Goal: Information Seeking & Learning: Learn about a topic

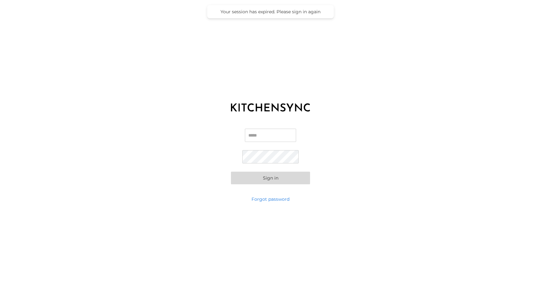
type input "**********"
click at [252, 136] on input "**********" at bounding box center [270, 135] width 51 height 13
click at [241, 179] on button "Sign in" at bounding box center [270, 178] width 79 height 13
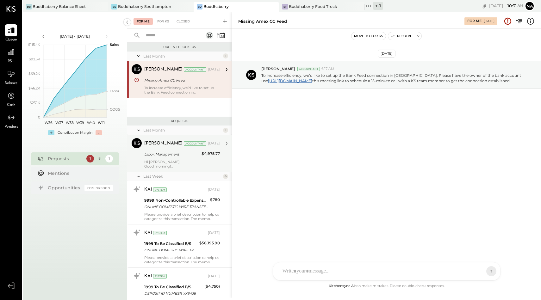
click at [162, 153] on div "Labor, Management" at bounding box center [171, 154] width 55 height 6
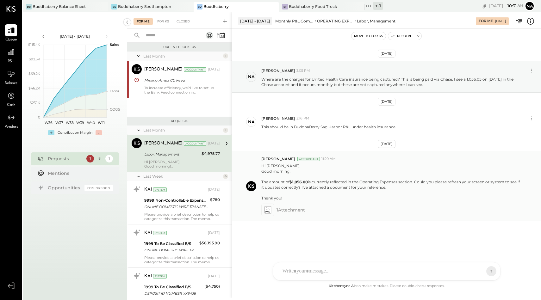
click at [286, 210] on span "1 Attachment" at bounding box center [290, 210] width 28 height 13
click at [268, 211] on icon at bounding box center [267, 209] width 7 height 7
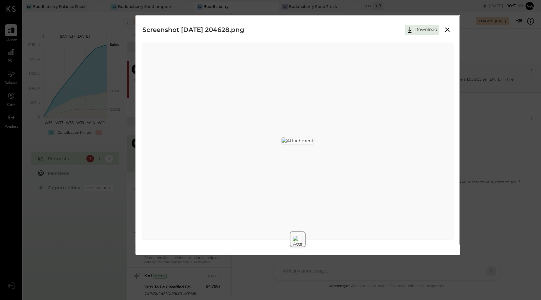
click at [444, 30] on icon at bounding box center [447, 30] width 8 height 8
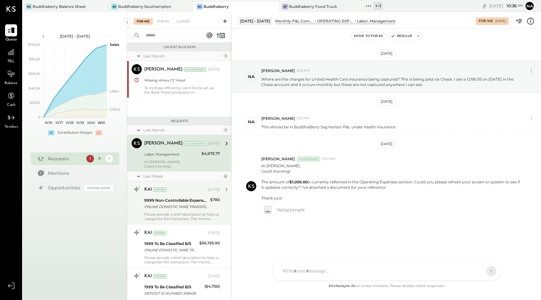
click at [165, 205] on div "ONLINE DOMESTIC WIRE TRANSFER VIA: MFRS BUF/XXXXX0046 A/C: ATTORNEY PROFESSIONA…" at bounding box center [176, 207] width 64 height 6
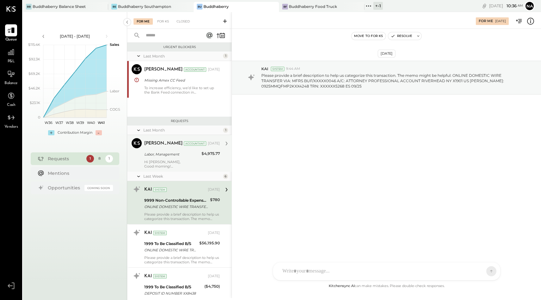
click at [168, 164] on div "Hi [PERSON_NAME], Good morning! The amount of $1,056.00 is currently reflected …" at bounding box center [182, 164] width 76 height 9
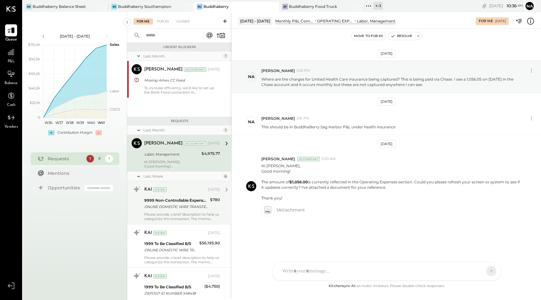
click at [174, 201] on div "9999 Non-Controllable Expenses:Other Income and Expenses:To Be Classified P&L" at bounding box center [176, 200] width 64 height 6
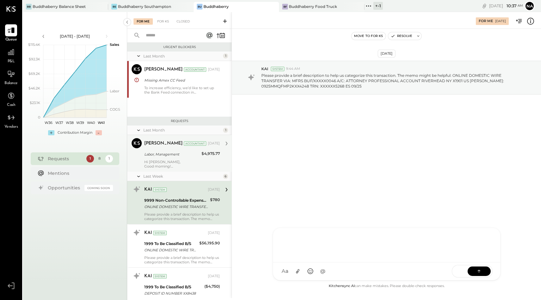
click at [307, 271] on div "[PERSON_NAME] [PERSON_NAME] W wallacep CR [PERSON_NAME] R [PERSON_NAME] jpgutfr…" at bounding box center [387, 254] width 228 height 53
click at [451, 251] on div "**********" at bounding box center [386, 244] width 214 height 25
click at [478, 267] on button at bounding box center [478, 270] width 23 height 9
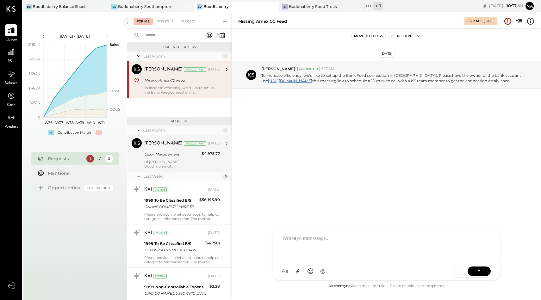
click at [163, 154] on div "Labor, Management" at bounding box center [171, 154] width 55 height 6
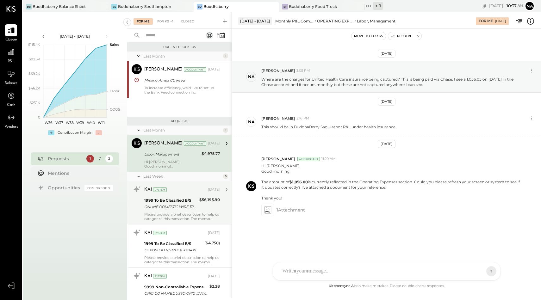
click at [173, 208] on div "ONLINE DOMESTIC WIRE TRANSFER A/C: TACO ENTERPRISES LLC [US_STATE] [GEOGRAPHIC_…" at bounding box center [170, 207] width 53 height 6
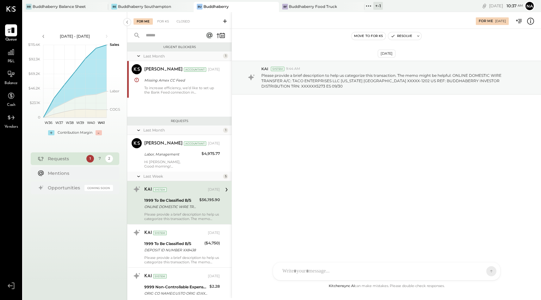
click at [302, 272] on div "[PERSON_NAME] [PERSON_NAME] W wallacep CR [PERSON_NAME] R [PERSON_NAME] jpgutfr…" at bounding box center [387, 271] width 228 height 18
click at [482, 271] on button at bounding box center [478, 270] width 23 height 9
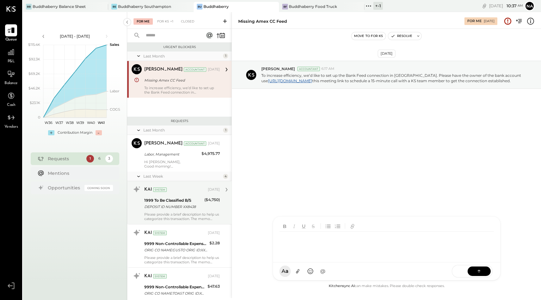
click at [187, 203] on div "1999 To Be Classified B/S" at bounding box center [173, 200] width 58 height 6
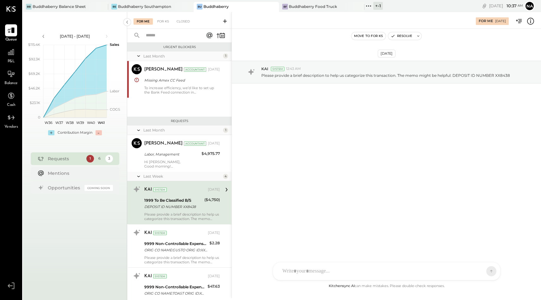
click at [312, 271] on div "[PERSON_NAME] [PERSON_NAME] W wallacep CR [PERSON_NAME] R [PERSON_NAME] jpgutfr…" at bounding box center [387, 271] width 228 height 18
click at [181, 201] on div "1999 To Be Classified B/S" at bounding box center [173, 200] width 58 height 6
click at [224, 189] on icon at bounding box center [226, 190] width 8 height 8
click at [367, 237] on div "**********" at bounding box center [386, 244] width 214 height 25
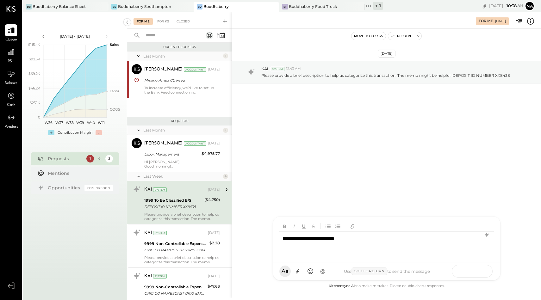
click at [477, 274] on icon at bounding box center [478, 271] width 6 height 6
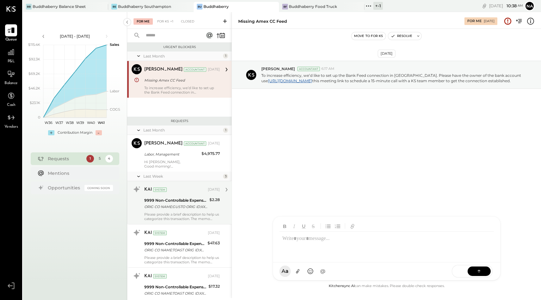
click at [204, 193] on div "KAI System [DATE]" at bounding box center [182, 189] width 76 height 9
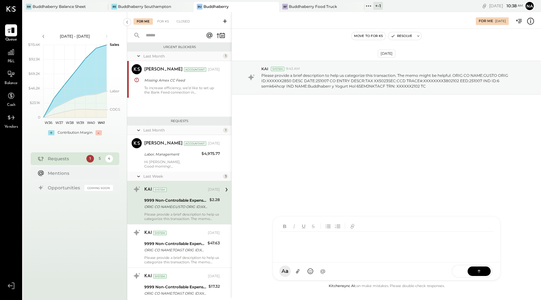
click at [304, 278] on div "[PERSON_NAME] [PERSON_NAME] W wallacep CR [PERSON_NAME] R [PERSON_NAME] jpgutfr…" at bounding box center [387, 248] width 228 height 64
click at [477, 271] on icon at bounding box center [478, 270] width 3 height 1
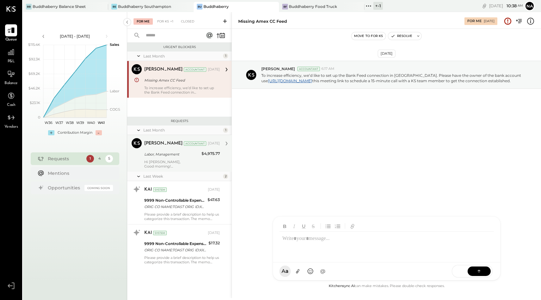
click at [183, 165] on div "Hi [PERSON_NAME], Good morning! The amount of $1,056.00 is currently reflected …" at bounding box center [182, 164] width 76 height 9
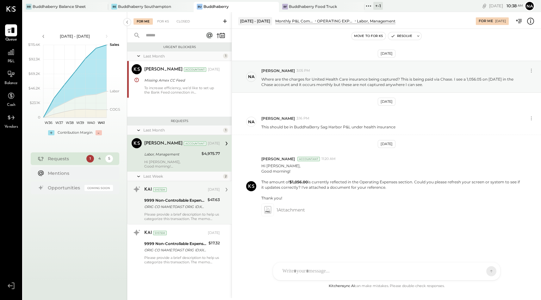
click at [185, 200] on div "9999 Non-Controllable Expenses:Other Income and Expenses:To Be Classified P&L" at bounding box center [174, 200] width 61 height 6
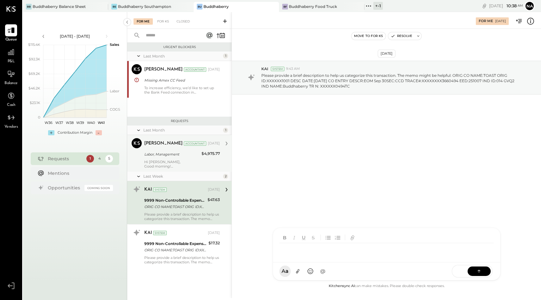
click at [286, 275] on div "[PERSON_NAME] [PERSON_NAME] W wallacep CR [PERSON_NAME] R [PERSON_NAME] jpgutfr…" at bounding box center [387, 254] width 228 height 53
click at [476, 268] on icon at bounding box center [478, 271] width 6 height 6
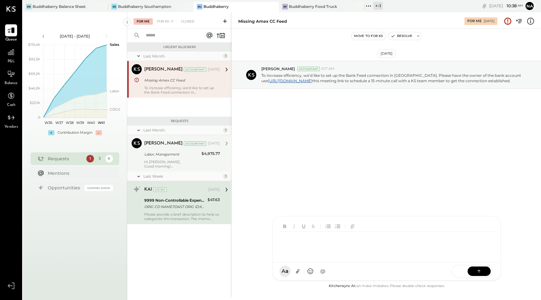
click at [177, 243] on div "Last Month 1 [PERSON_NAME] Accountant [PERSON_NAME] Accountant [DATE] Labor, Ma…" at bounding box center [179, 185] width 104 height 118
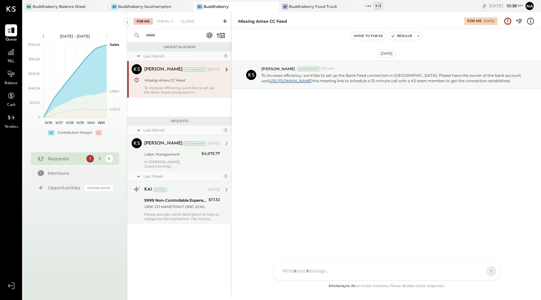
click at [178, 203] on div "9999 Non-Controllable Expenses:Other Income and Expenses:To Be Classified P&L" at bounding box center [175, 200] width 62 height 6
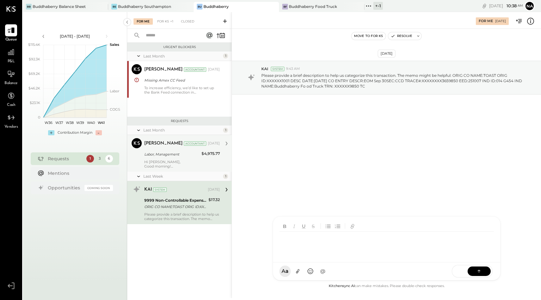
click at [296, 262] on div at bounding box center [386, 240] width 227 height 46
click at [482, 270] on button at bounding box center [478, 270] width 23 height 9
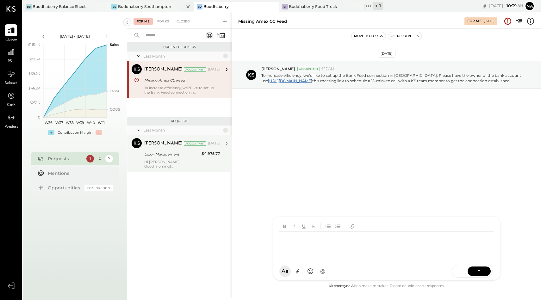
click at [130, 5] on div "Buddhaberry Southampton" at bounding box center [144, 6] width 53 height 5
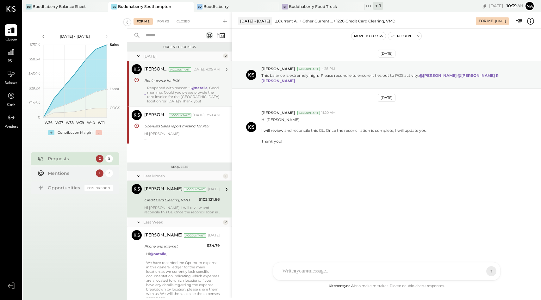
click at [166, 90] on div "Reopened with reason: Hi @[PERSON_NAME] , Good morning, Could you please provid…" at bounding box center [183, 95] width 73 height 18
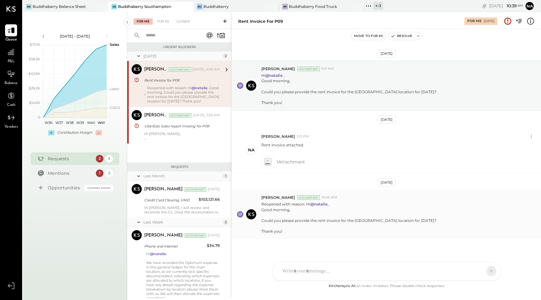
scroll to position [4, 0]
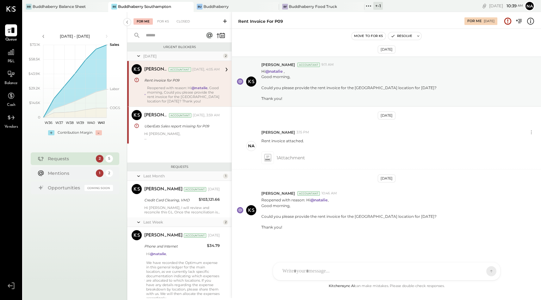
click at [312, 269] on div "[PERSON_NAME] [PERSON_NAME] [PERSON_NAME] R [PERSON_NAME] MG [PERSON_NAME] N [P…" at bounding box center [387, 271] width 228 height 18
click at [296, 272] on icon at bounding box center [297, 271] width 3 height 4
click at [283, 248] on icon at bounding box center [283, 247] width 3 height 2
click at [482, 270] on button at bounding box center [478, 271] width 23 height 9
click at [326, 216] on div at bounding box center [386, 220] width 214 height 25
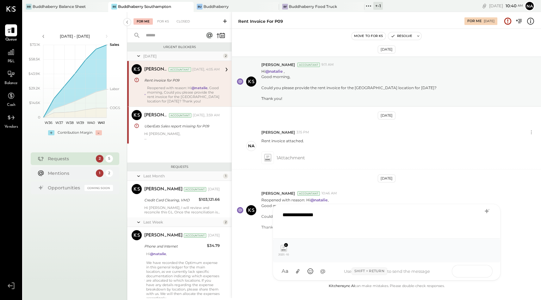
click at [481, 271] on icon at bounding box center [478, 271] width 6 height 6
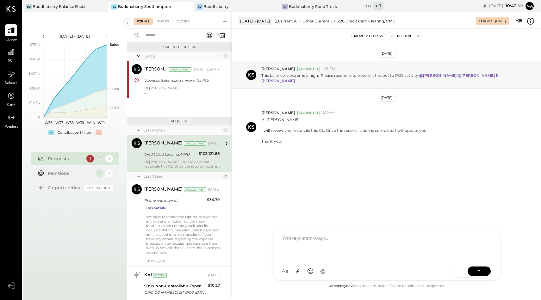
click at [169, 163] on div "Hi [PERSON_NAME], I will review and reconcile this GL. Once the reconciliation …" at bounding box center [182, 164] width 76 height 9
click at [319, 267] on div at bounding box center [380, 271] width 203 height 14
click at [480, 266] on div "SEND" at bounding box center [471, 271] width 41 height 13
click at [479, 272] on icon at bounding box center [478, 271] width 6 height 6
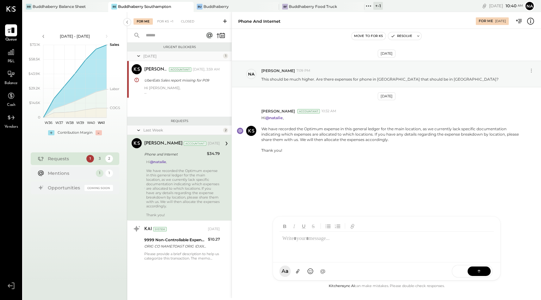
click at [163, 178] on div "Hi @[PERSON_NAME] , We have recorded the Optimum expense in this general ledger…" at bounding box center [183, 189] width 74 height 58
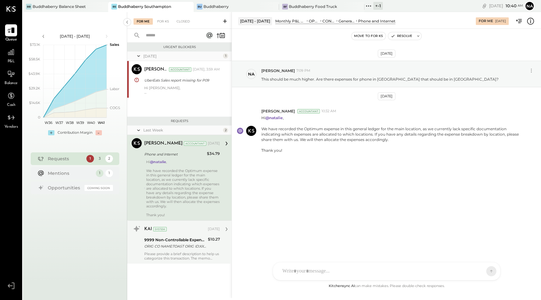
click at [176, 244] on div "ORIG CO NAME:TOAST ORIG ID:XXXXXX1001 DESC DATE:[DATE] CO ENTRY DESCR:EOM Sep 3…" at bounding box center [175, 246] width 62 height 6
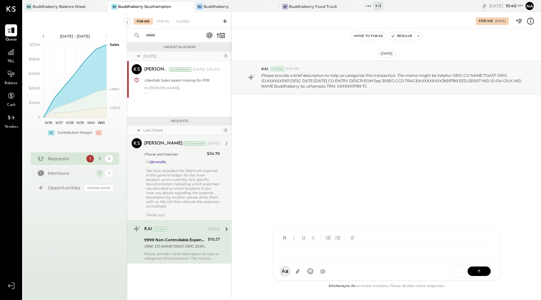
click at [293, 270] on div "[PERSON_NAME] [PERSON_NAME] [PERSON_NAME] R [PERSON_NAME] MG [PERSON_NAME] N [P…" at bounding box center [387, 254] width 228 height 53
click at [481, 272] on icon at bounding box center [478, 271] width 6 height 6
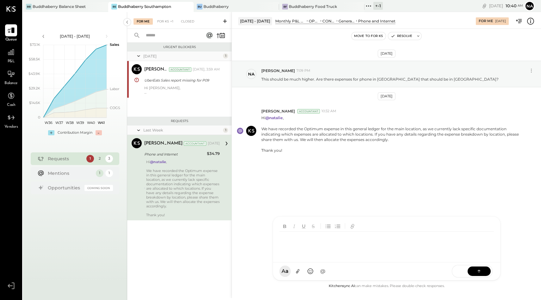
click at [198, 163] on div "Hi @[PERSON_NAME] , We have recorded the Optimum expense in this general ledger…" at bounding box center [183, 189] width 74 height 58
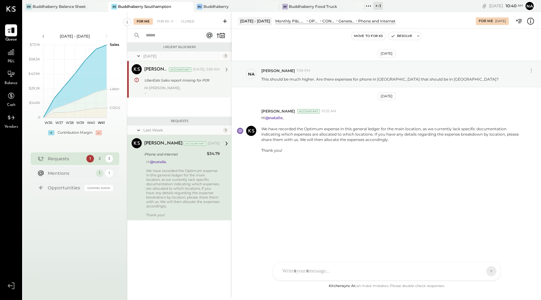
click at [187, 84] on div "[PERSON_NAME] Accountant [DATE], 3:59 AM UberEats Sales report missing for P09 …" at bounding box center [182, 79] width 76 height 30
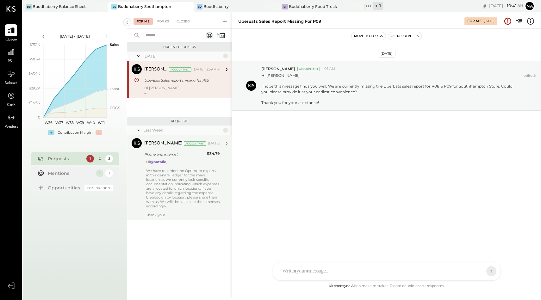
click at [296, 271] on div at bounding box center [386, 271] width 227 height 18
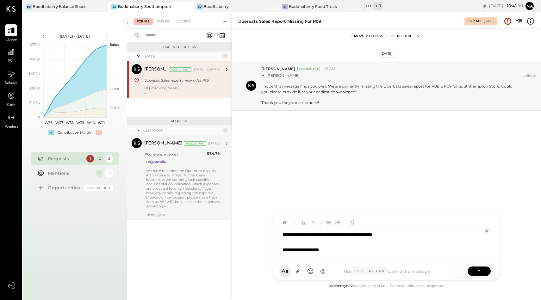
click at [281, 250] on div "**********" at bounding box center [386, 242] width 214 height 29
click at [392, 251] on div "**********" at bounding box center [378, 250] width 192 height 8
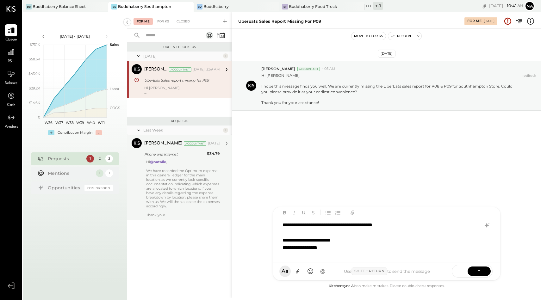
scroll to position [4, 0]
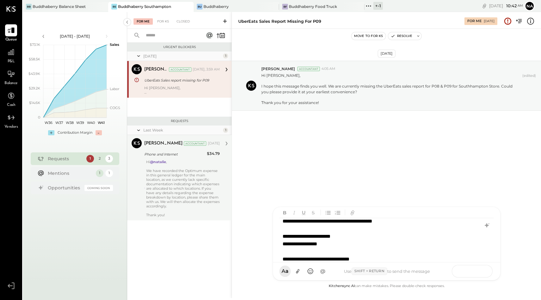
click at [482, 269] on button at bounding box center [478, 270] width 23 height 9
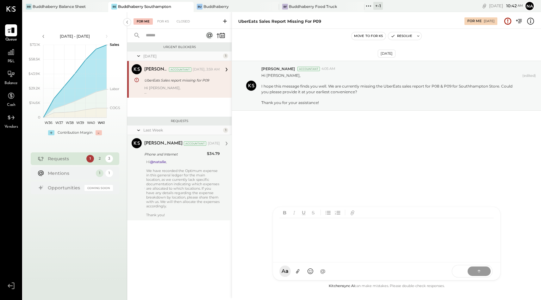
scroll to position [0, 0]
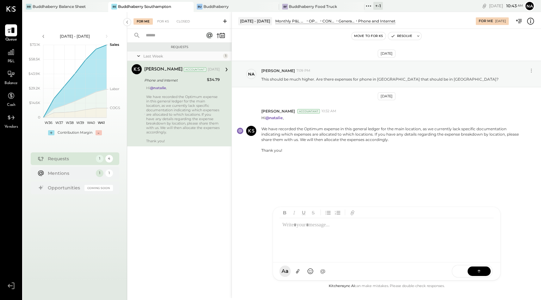
click at [4, 59] on div "P&L" at bounding box center [11, 55] width 18 height 18
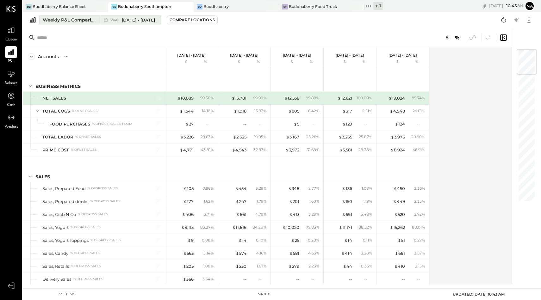
click at [84, 20] on div "Weekly P&L Comparison" at bounding box center [69, 20] width 53 height 6
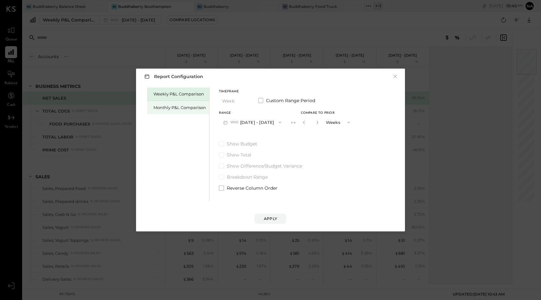
click at [173, 109] on div "Monthly P&L Comparison" at bounding box center [179, 108] width 52 height 6
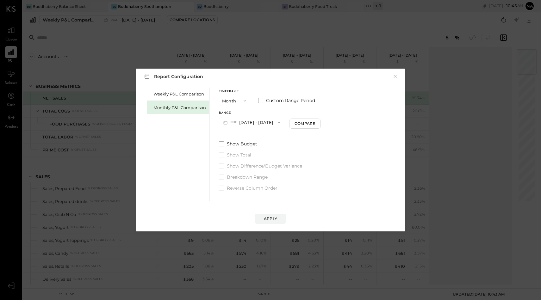
click at [247, 122] on button "M10 [DATE] - [DATE]" at bounding box center [252, 122] width 66 height 12
click at [232, 98] on button "Month" at bounding box center [235, 101] width 32 height 12
click at [229, 139] on div "Year" at bounding box center [234, 134] width 31 height 11
click at [263, 217] on button "Apply" at bounding box center [271, 219] width 32 height 10
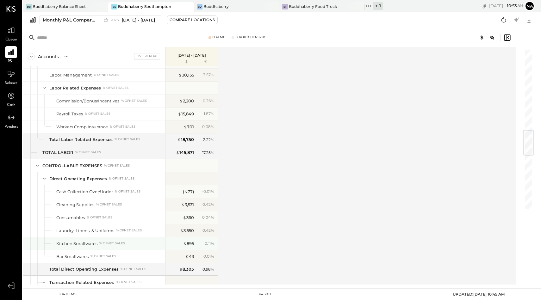
scroll to position [499, 0]
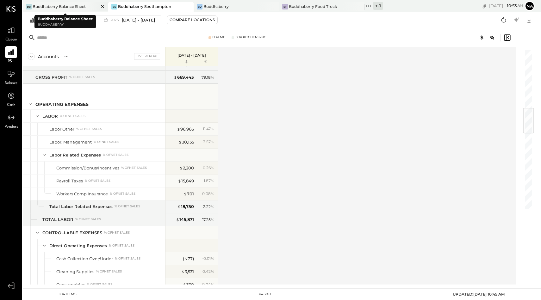
click at [73, 8] on div "Buddhaberry Balance Sheet" at bounding box center [59, 6] width 53 height 5
click at [141, 12] on div "BS Buddhaberry Southampton" at bounding box center [150, 7] width 85 height 10
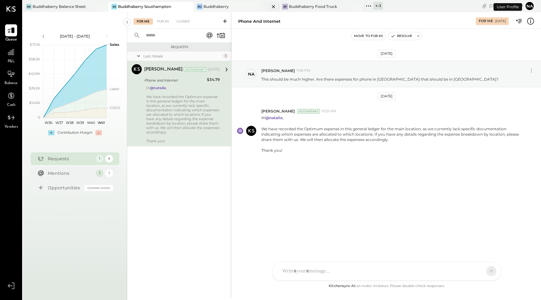
click at [230, 7] on div "Bu Buddhaberry" at bounding box center [231, 7] width 76 height 6
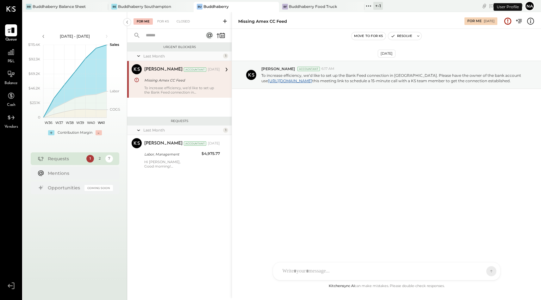
click at [14, 59] on span "P&L" at bounding box center [11, 62] width 7 height 6
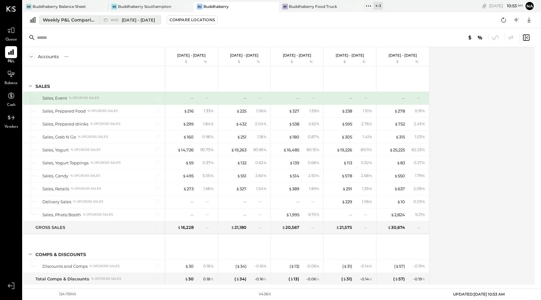
click at [82, 17] on div "Weekly P&L Comparison" at bounding box center [69, 20] width 53 height 6
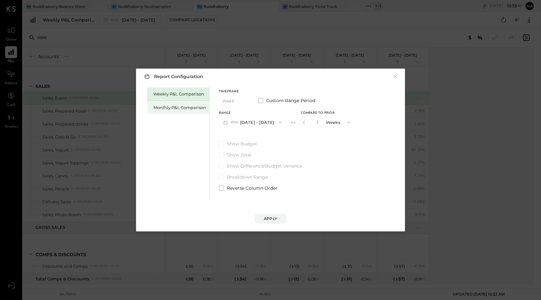
click at [162, 109] on div "Monthly P&L Comparison" at bounding box center [179, 108] width 52 height 6
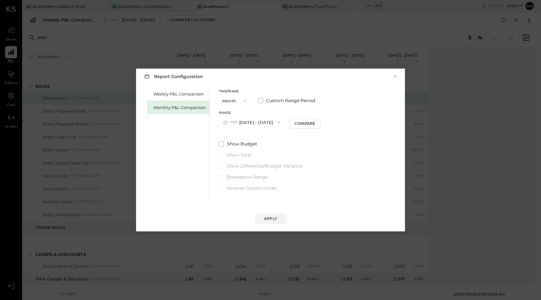
click at [237, 99] on button "Month" at bounding box center [235, 101] width 32 height 12
drag, startPoint x: 233, startPoint y: 135, endPoint x: 230, endPoint y: 126, distance: 10.1
click at [230, 126] on div "Month Quarter YTD Year" at bounding box center [235, 118] width 32 height 46
click at [230, 126] on div "YTD" at bounding box center [234, 123] width 31 height 11
click at [220, 126] on span at bounding box center [221, 127] width 5 height 5
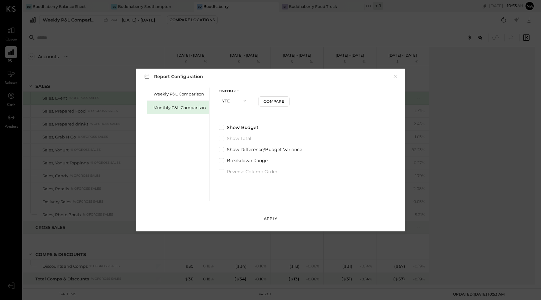
click at [270, 218] on div "Apply" at bounding box center [270, 218] width 13 height 5
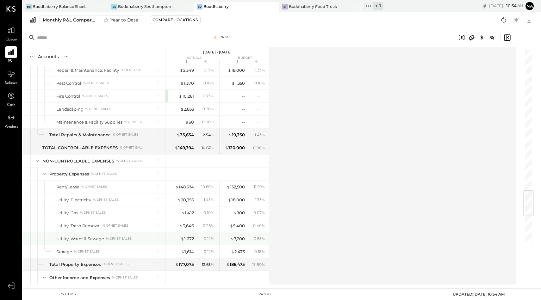
scroll to position [1428, 0]
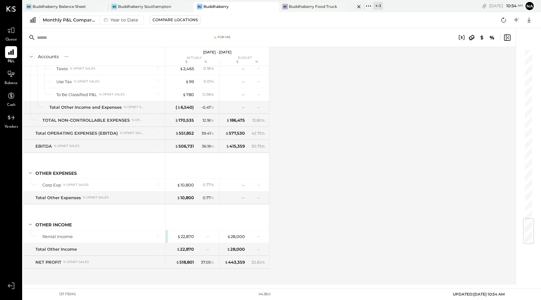
click at [332, 9] on div "Buddhaberry Food Truck" at bounding box center [313, 6] width 48 height 5
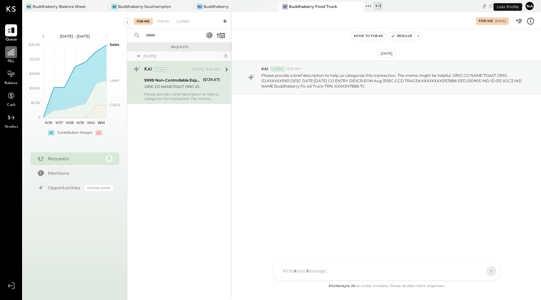
click at [14, 51] on icon at bounding box center [11, 52] width 8 height 8
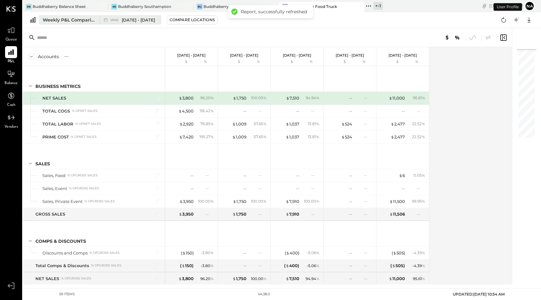
click at [74, 18] on div "Weekly P&L Comparison" at bounding box center [69, 20] width 53 height 6
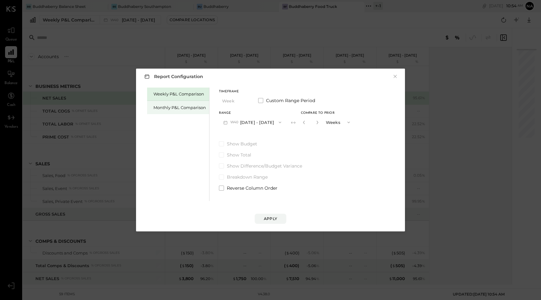
click at [163, 111] on div "Monthly P&L Comparison" at bounding box center [178, 107] width 62 height 13
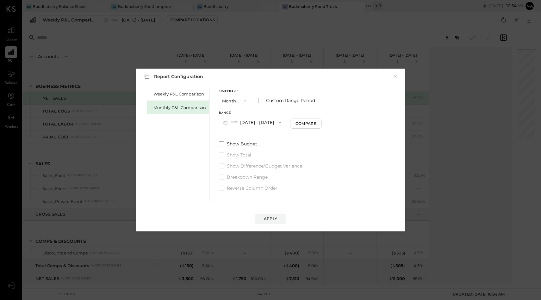
click at [224, 100] on button "Month" at bounding box center [235, 101] width 32 height 12
click at [230, 123] on span "YTD" at bounding box center [227, 123] width 6 height 4
click at [221, 126] on span at bounding box center [221, 127] width 5 height 5
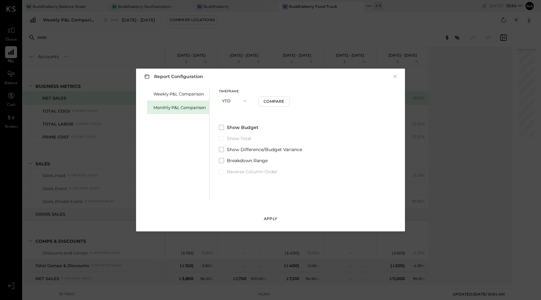
click at [268, 223] on button "Apply" at bounding box center [271, 219] width 32 height 10
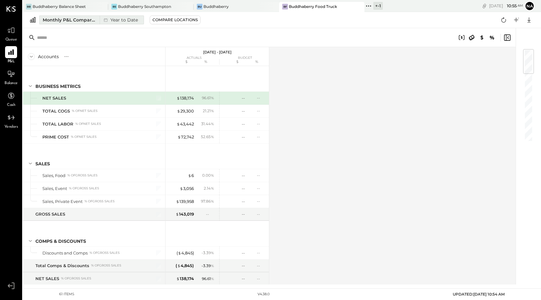
click at [74, 18] on div "Monthly P&L Comparison" at bounding box center [69, 20] width 53 height 6
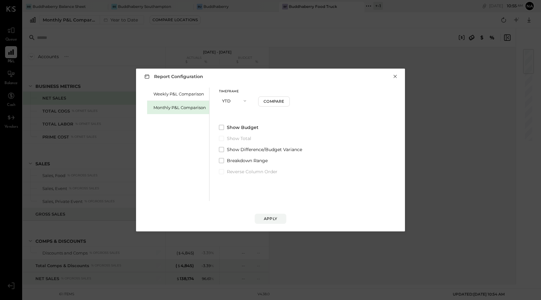
click at [394, 76] on button "×" at bounding box center [395, 76] width 6 height 6
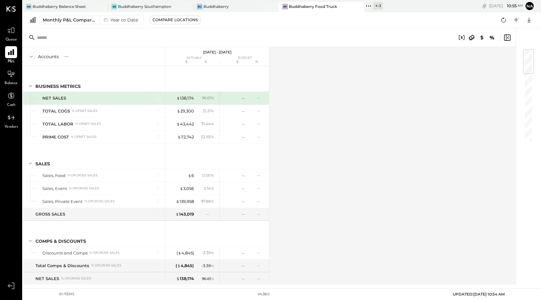
click at [14, 52] on icon at bounding box center [11, 52] width 8 height 8
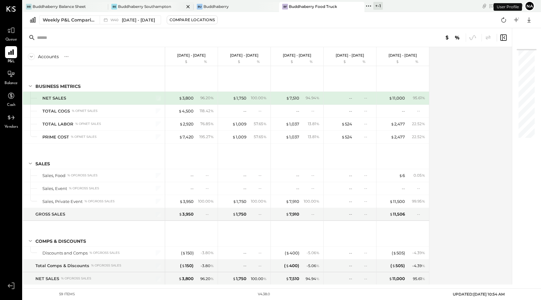
click at [154, 6] on div "Buddhaberry Southampton" at bounding box center [144, 6] width 53 height 5
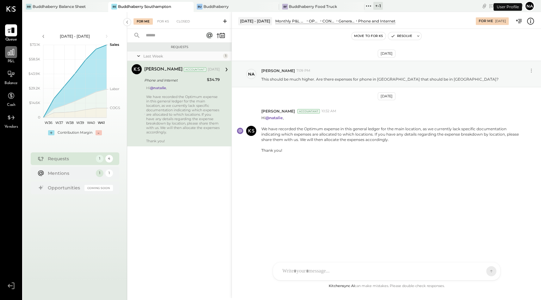
click at [11, 54] on icon at bounding box center [11, 52] width 8 height 8
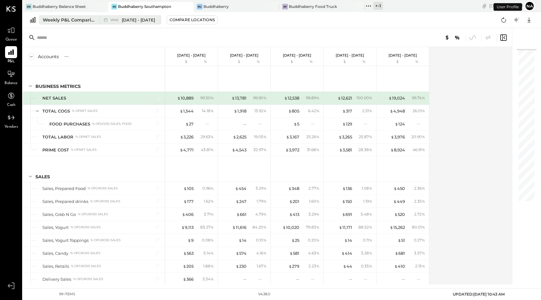
click at [71, 16] on button "Weekly P&L Comparison W40 [DATE] - [DATE]" at bounding box center [100, 19] width 122 height 9
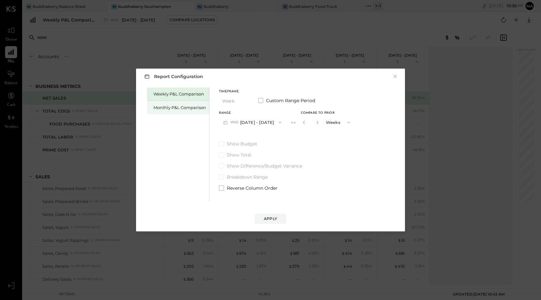
click at [175, 106] on div "Monthly P&L Comparison" at bounding box center [179, 108] width 52 height 6
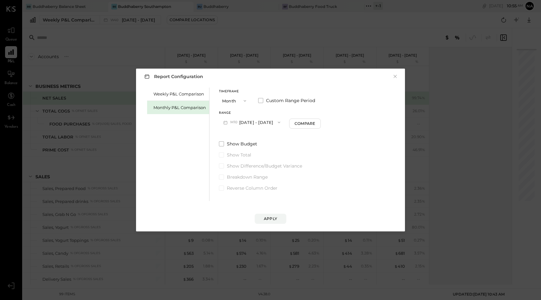
click at [234, 101] on button "Month" at bounding box center [235, 101] width 32 height 12
click at [233, 134] on div "Year" at bounding box center [234, 134] width 31 height 11
click at [242, 123] on button "[DATE] - [DATE]" at bounding box center [252, 122] width 67 height 12
click at [243, 136] on span "[DATE] - [DATE]" at bounding box center [250, 136] width 30 height 5
click at [278, 222] on button "Apply" at bounding box center [271, 219] width 32 height 10
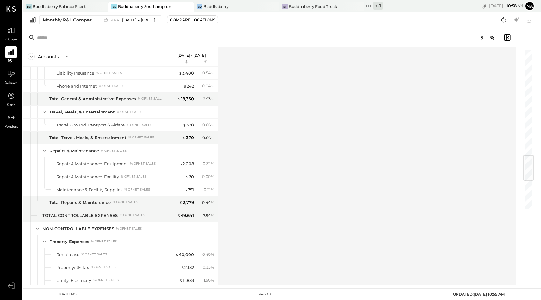
scroll to position [899, 0]
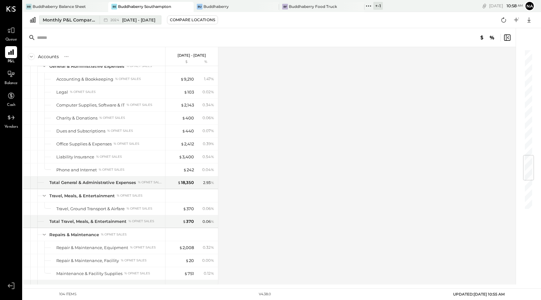
click at [134, 19] on span "[DATE] - [DATE]" at bounding box center [138, 20] width 33 height 6
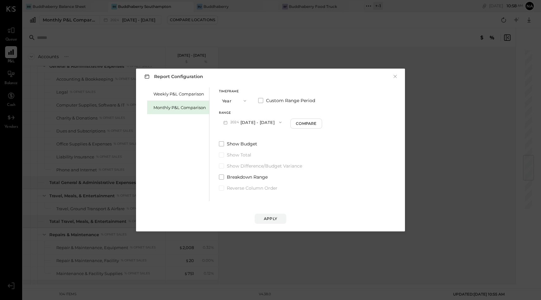
click at [237, 100] on button "Year" at bounding box center [235, 101] width 32 height 12
click at [236, 108] on div "Quarter" at bounding box center [234, 112] width 31 height 11
click at [247, 123] on button "Q4 [DATE] - [DATE]" at bounding box center [251, 122] width 64 height 12
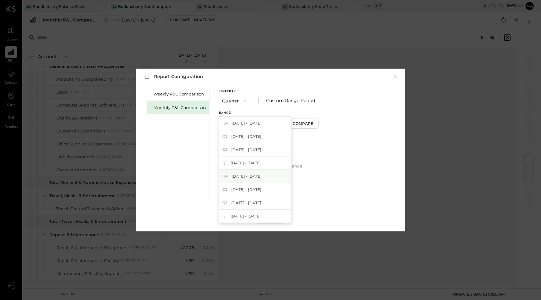
click at [255, 178] on span "[DATE] - [DATE]" at bounding box center [246, 176] width 30 height 5
click at [274, 219] on div "Apply" at bounding box center [270, 218] width 13 height 5
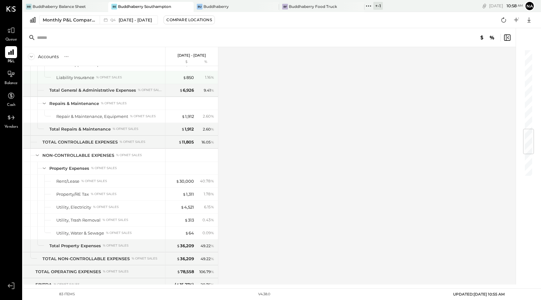
scroll to position [871, 0]
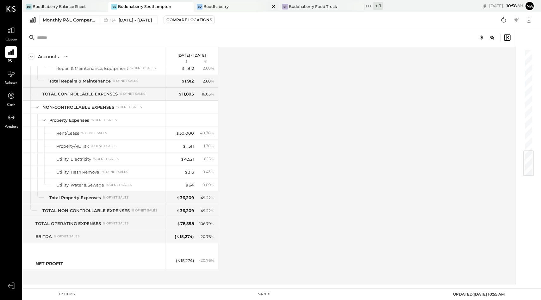
click at [218, 9] on div "Bu Buddhaberry" at bounding box center [231, 7] width 76 height 6
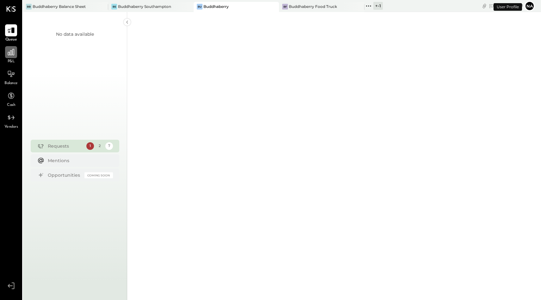
click at [15, 49] on icon at bounding box center [11, 52] width 8 height 8
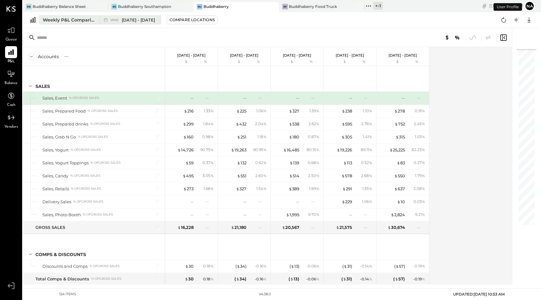
click at [76, 18] on div "Weekly P&L Comparison" at bounding box center [69, 20] width 53 height 6
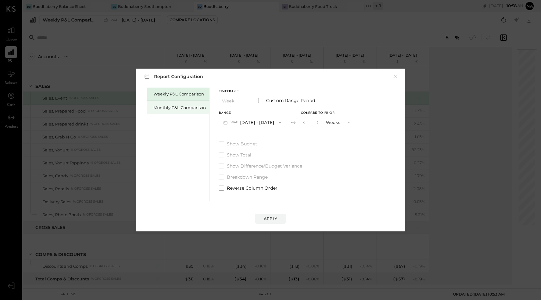
click at [193, 105] on div "Monthly P&L Comparison" at bounding box center [179, 108] width 52 height 6
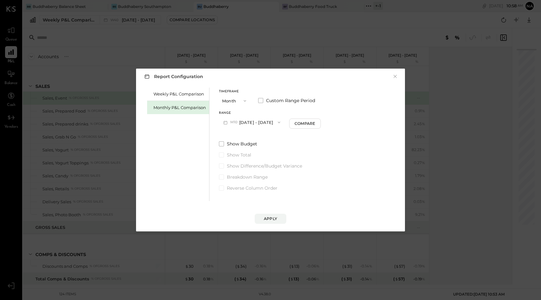
click at [224, 102] on button "Month" at bounding box center [235, 101] width 32 height 12
click at [231, 112] on span "Quarter" at bounding box center [232, 112] width 16 height 4
click at [247, 121] on button "Q4 [DATE] - [DATE]" at bounding box center [251, 122] width 64 height 12
click at [248, 176] on span "[DATE] - [DATE]" at bounding box center [246, 176] width 30 height 5
click at [267, 219] on div "Apply" at bounding box center [270, 218] width 13 height 5
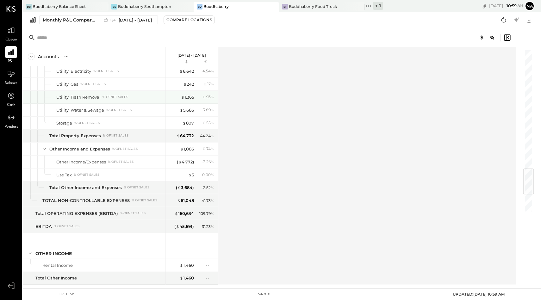
scroll to position [1156, 0]
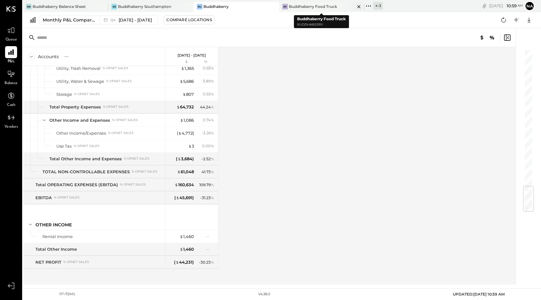
click at [305, 9] on div "Buddhaberry Food Truck" at bounding box center [313, 6] width 48 height 5
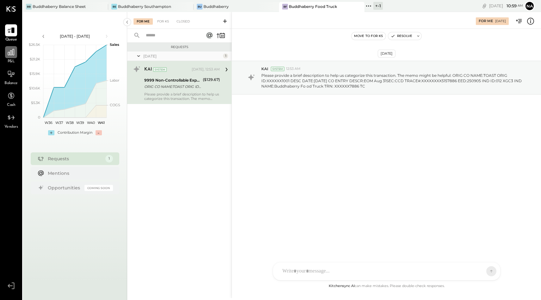
click at [13, 53] on icon at bounding box center [11, 52] width 8 height 8
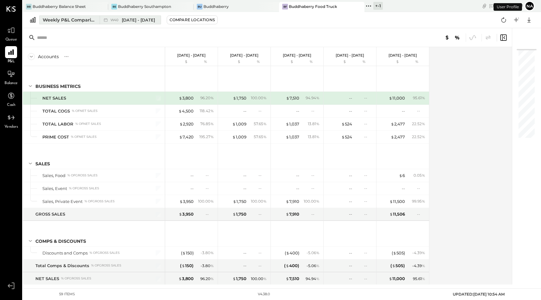
click at [70, 20] on div "Weekly P&L Comparison" at bounding box center [69, 20] width 53 height 6
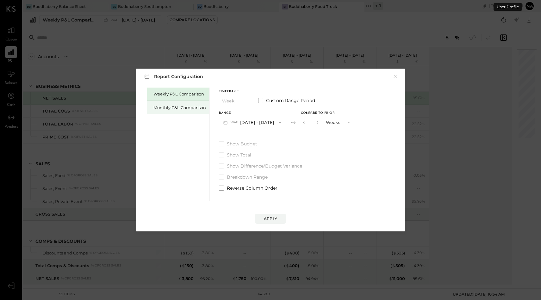
click at [169, 107] on div "Monthly P&L Comparison" at bounding box center [179, 108] width 52 height 6
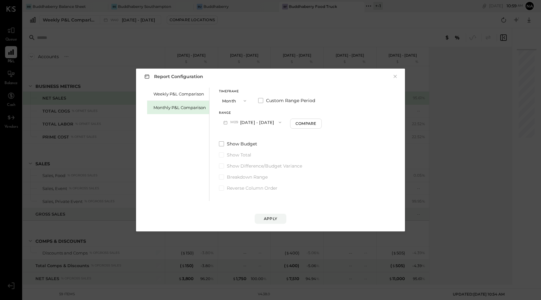
click at [234, 102] on button "Month" at bounding box center [235, 101] width 32 height 12
click at [231, 109] on div "Quarter" at bounding box center [234, 112] width 31 height 11
click at [252, 126] on button "Q3 [DATE] - [DATE]" at bounding box center [250, 122] width 63 height 12
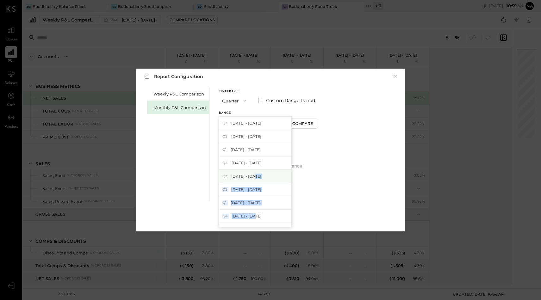
drag, startPoint x: 253, startPoint y: 218, endPoint x: 251, endPoint y: 179, distance: 38.6
click at [251, 179] on div "Q3 [DATE] - [DATE] Q2 [DATE] - [DATE] Q1 [DATE] - [DATE] Q4 [DATE] - [DATE] Q3 …" at bounding box center [255, 171] width 73 height 111
click at [341, 168] on div "Weekly P&L Comparison Monthly P&L Comparison Timeframe Quarter Custom Range Per…" at bounding box center [270, 143] width 256 height 115
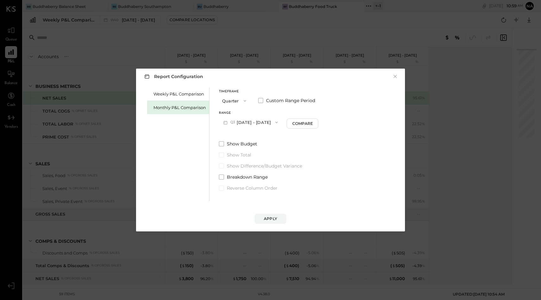
click at [245, 126] on button "Q3 [DATE] - [DATE]" at bounding box center [250, 122] width 63 height 12
click at [246, 161] on span "[DATE] - [DATE]" at bounding box center [246, 162] width 30 height 5
click at [269, 217] on div "Apply" at bounding box center [270, 218] width 13 height 5
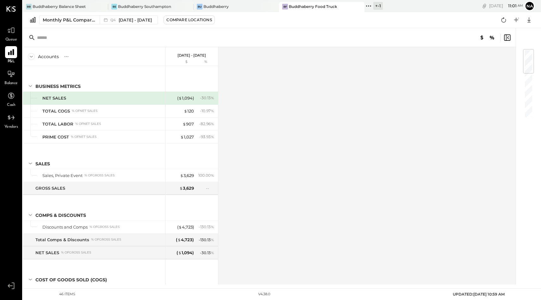
click at [12, 52] on icon at bounding box center [11, 52] width 8 height 8
